Goal: Task Accomplishment & Management: Use online tool/utility

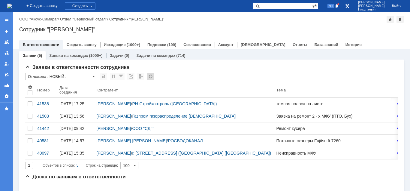
click at [276, 9] on input "text" at bounding box center [282, 5] width 59 height 7
paste input "2706"
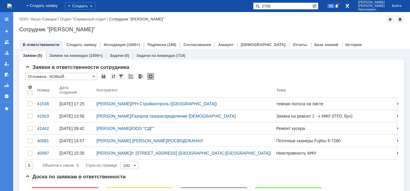
click at [260, 8] on span at bounding box center [256, 5] width 7 height 7
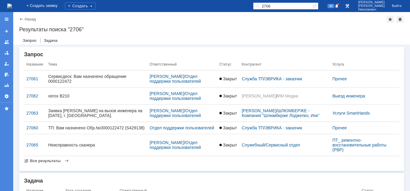
click at [280, 7] on input "2706" at bounding box center [282, 5] width 59 height 7
click at [281, 7] on input "2706" at bounding box center [282, 5] width 59 height 7
click at [282, 8] on input "2706" at bounding box center [282, 5] width 59 height 7
type input "27060"
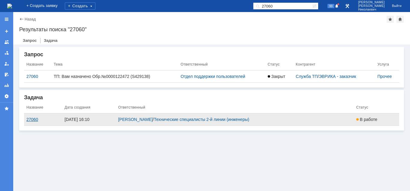
drag, startPoint x: 34, startPoint y: 120, endPoint x: 40, endPoint y: 122, distance: 6.8
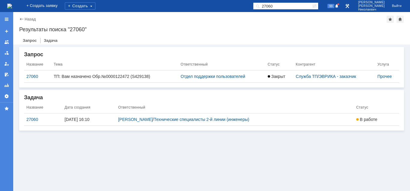
click at [34, 120] on div "27060" at bounding box center [42, 119] width 33 height 5
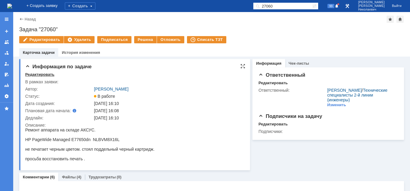
click at [36, 73] on div "Редактировать" at bounding box center [39, 74] width 29 height 5
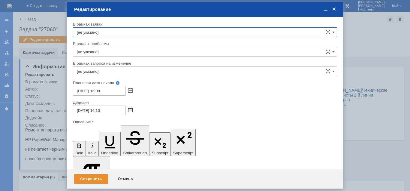
click at [132, 111] on span at bounding box center [130, 110] width 5 height 5
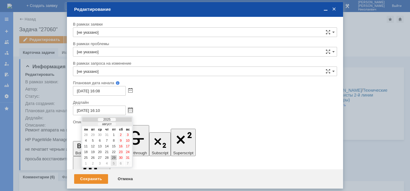
click at [114, 163] on div "5" at bounding box center [114, 163] width 6 height 5
type input "[DATE] 16:10"
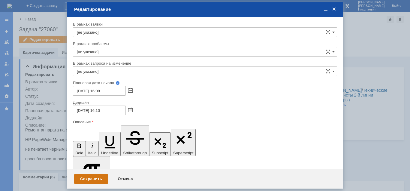
click at [87, 179] on div "Сохранить" at bounding box center [91, 179] width 34 height 10
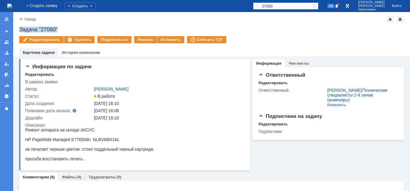
drag, startPoint x: 20, startPoint y: 29, endPoint x: 66, endPoint y: 29, distance: 46.2
click at [66, 29] on div "Задача "27060"" at bounding box center [211, 29] width 385 height 6
copy div "Задача "27060""
